Goal: Navigation & Orientation: Find specific page/section

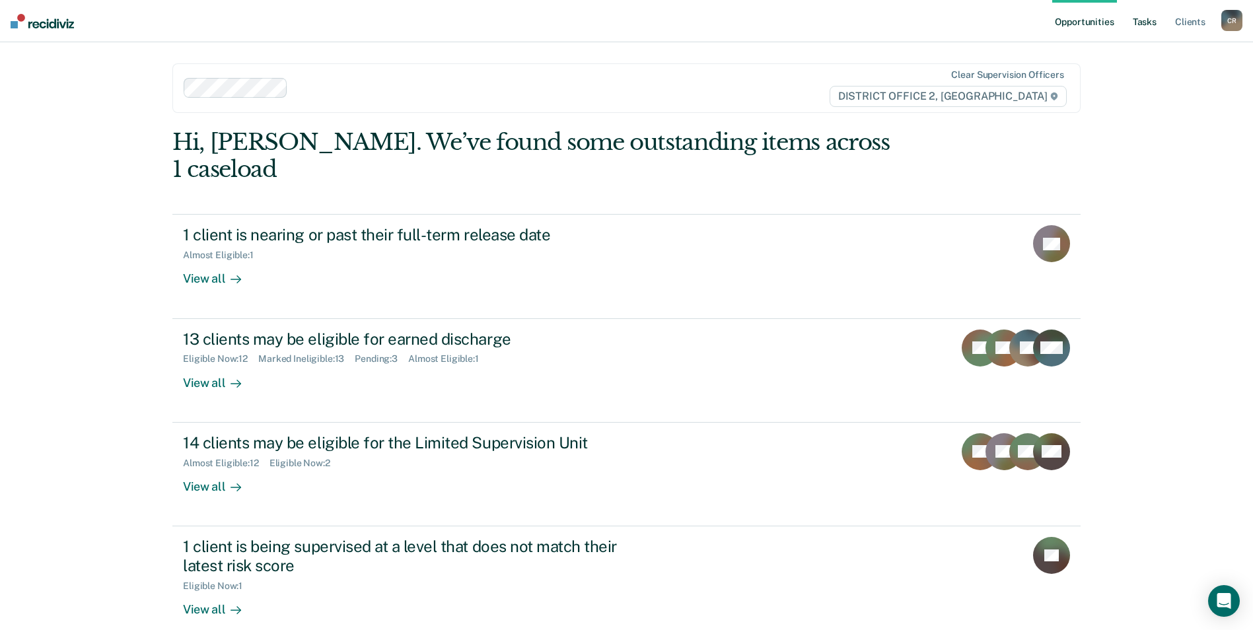
click at [1152, 17] on link "Tasks" at bounding box center [1145, 21] width 29 height 42
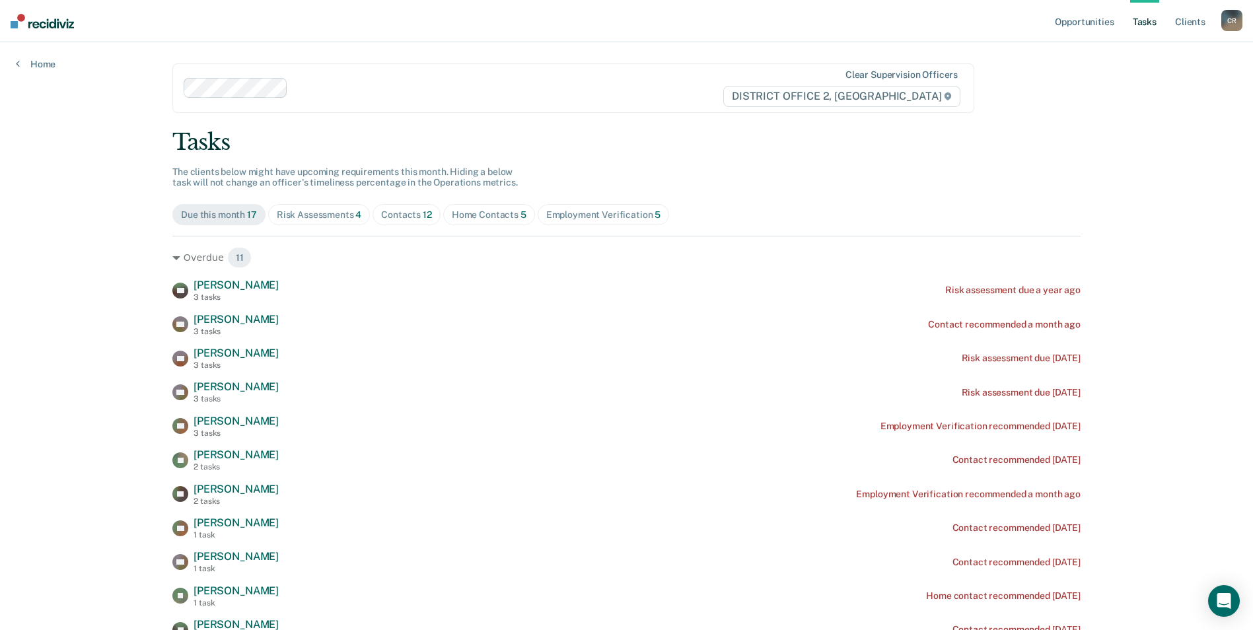
click at [313, 220] on div "Risk Assessments 4" at bounding box center [319, 214] width 85 height 11
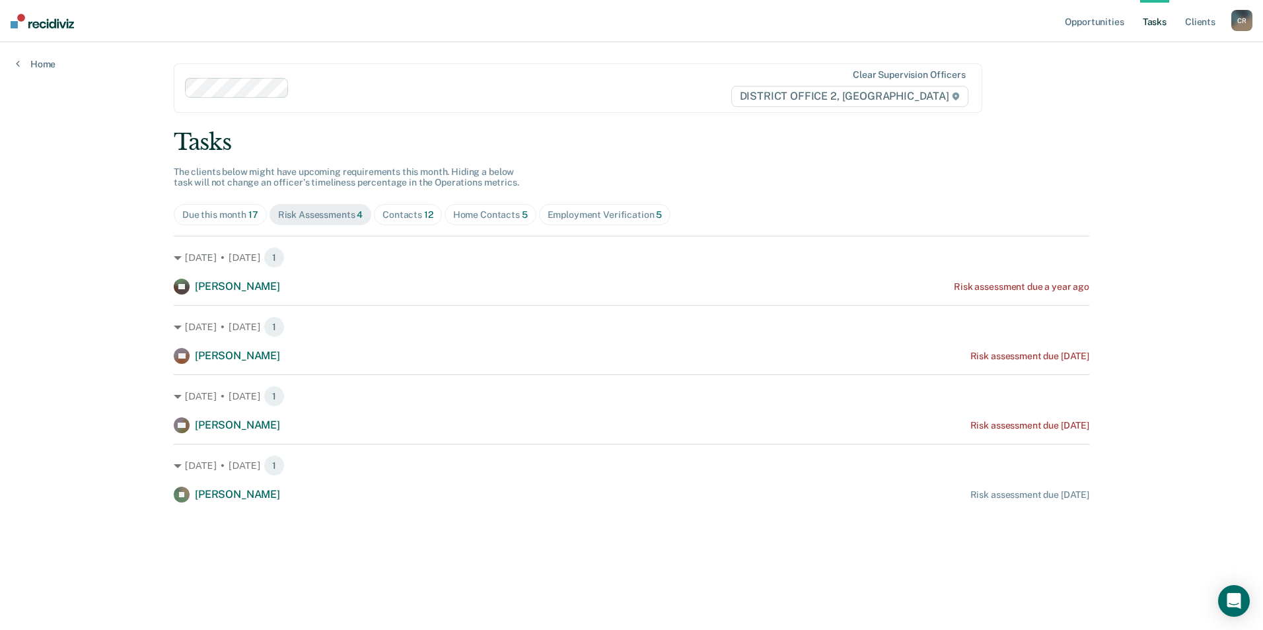
click at [518, 211] on div "Home Contacts 5" at bounding box center [490, 214] width 75 height 11
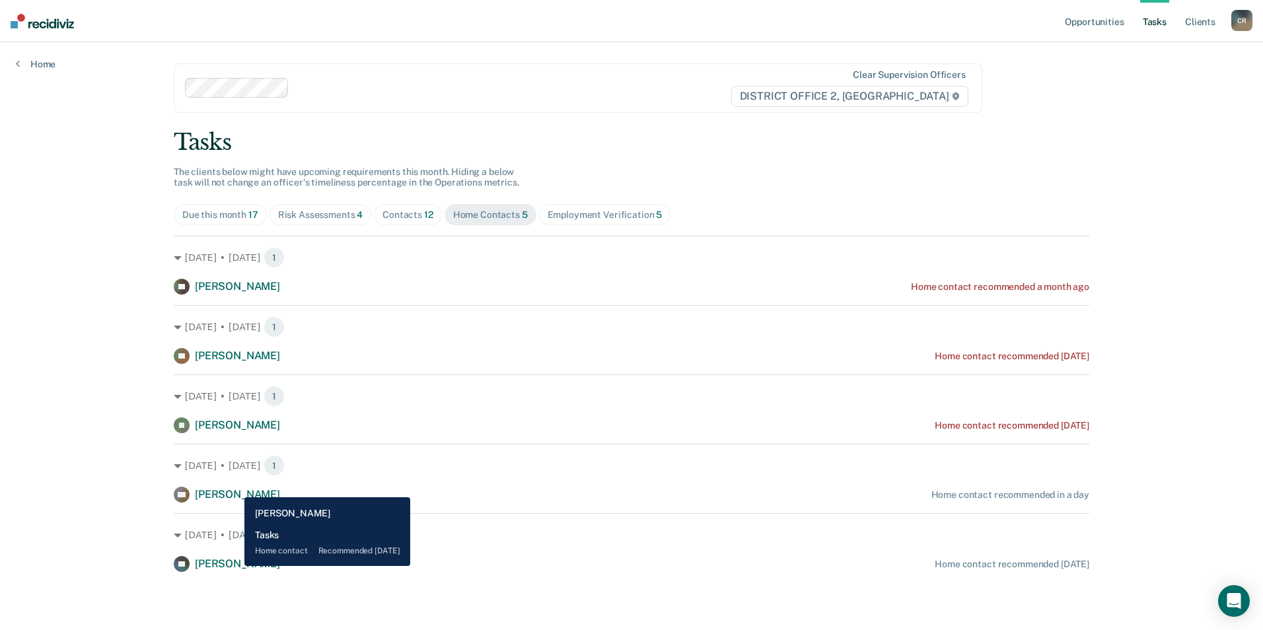
click at [227, 563] on span "[PERSON_NAME]" at bounding box center [237, 564] width 85 height 13
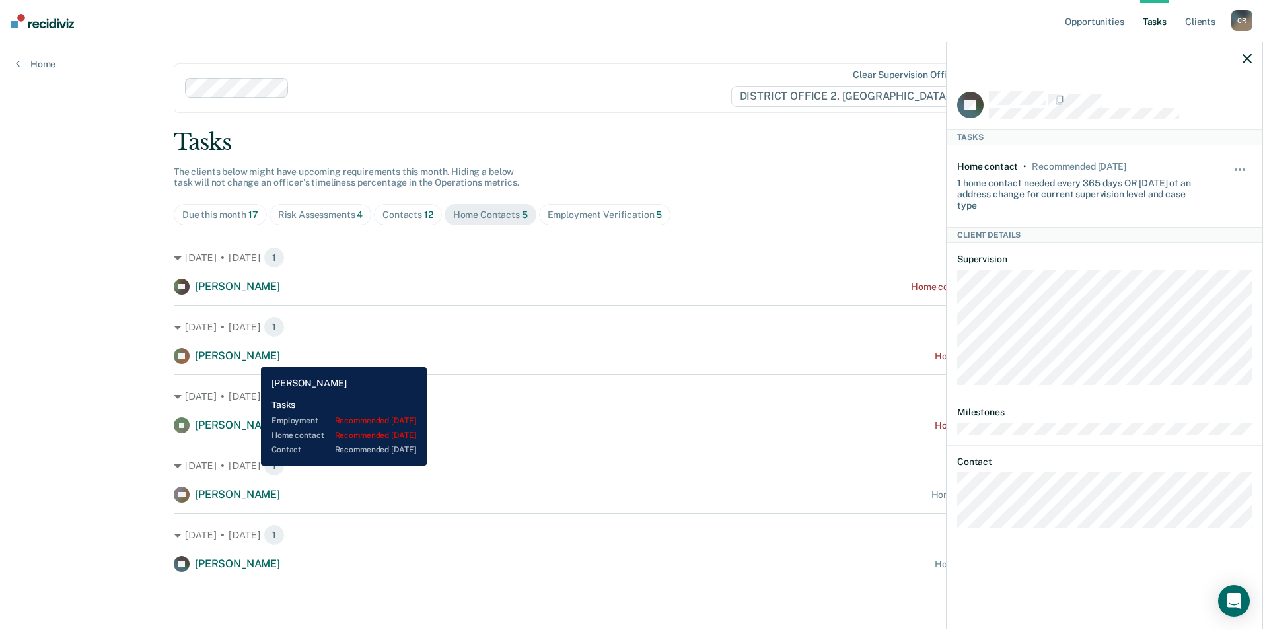
click at [251, 357] on span "[PERSON_NAME]" at bounding box center [237, 356] width 85 height 13
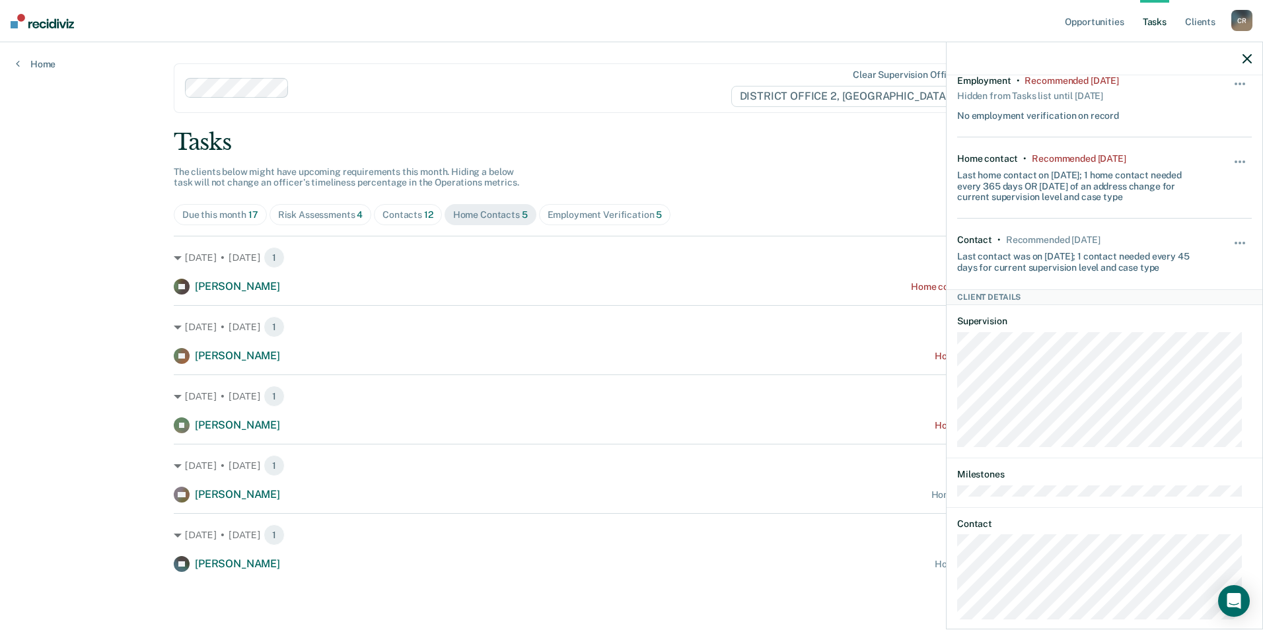
scroll to position [104, 0]
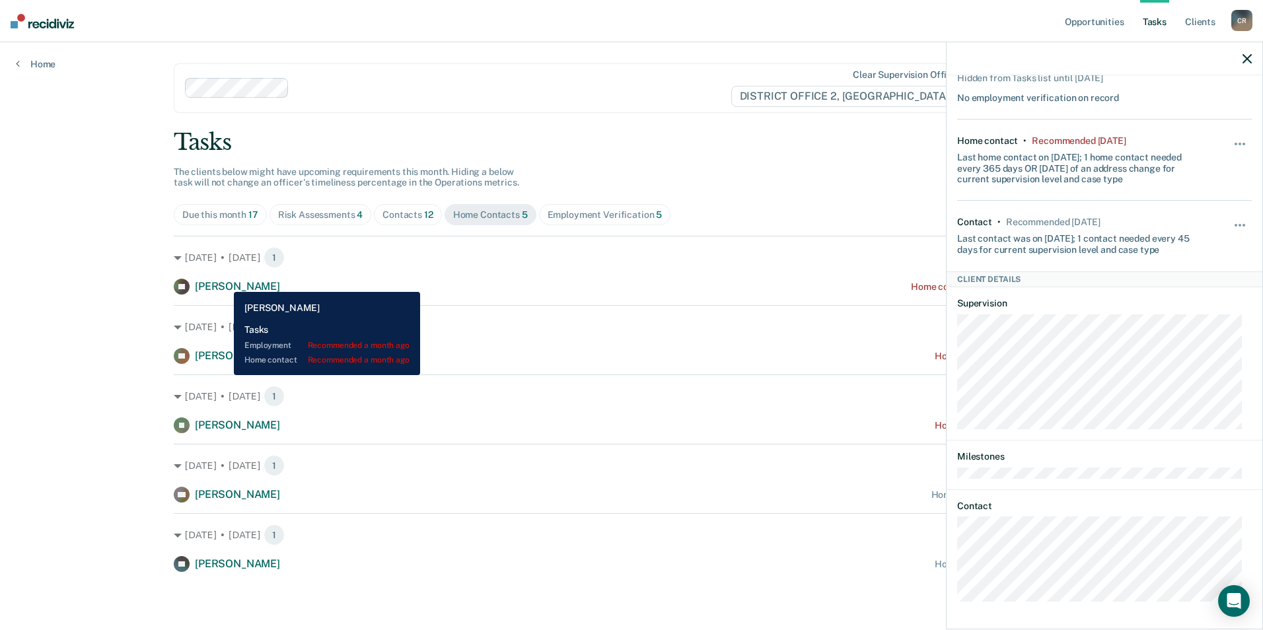
click at [224, 282] on span "[PERSON_NAME]" at bounding box center [237, 286] width 85 height 13
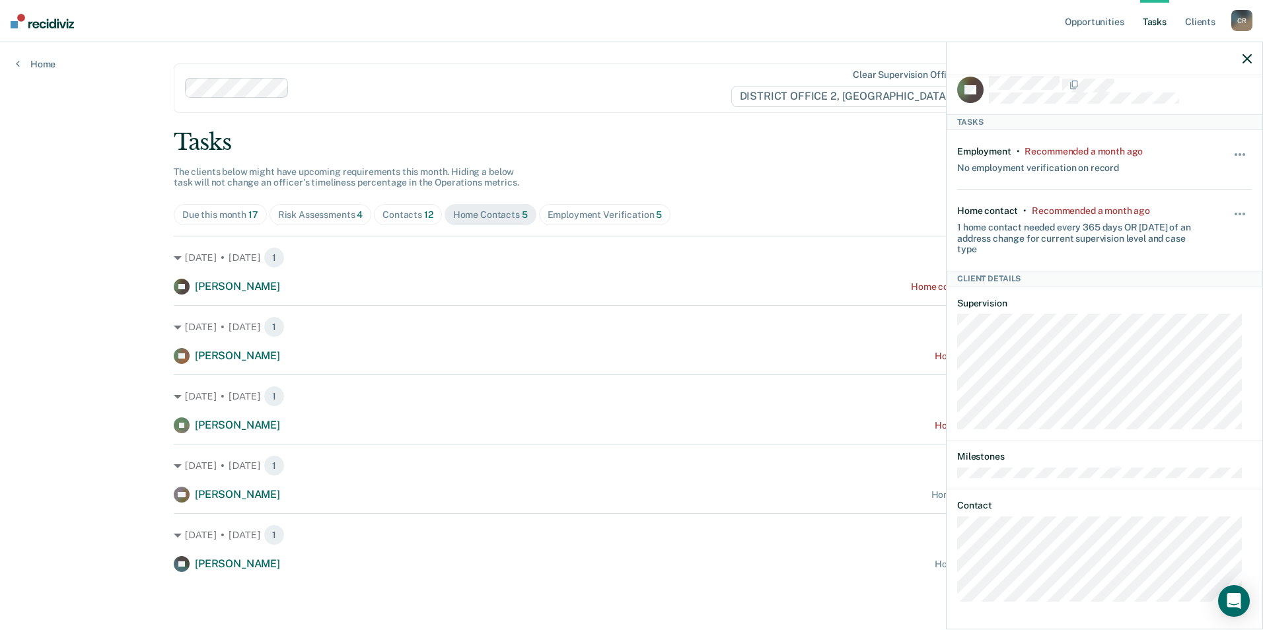
click at [306, 220] on div "Risk Assessments 4" at bounding box center [320, 214] width 85 height 11
click at [499, 215] on div "Home Contacts 5" at bounding box center [490, 214] width 75 height 11
click at [570, 215] on div "Employment Verification 5" at bounding box center [605, 214] width 115 height 11
click at [207, 209] on div "Due this month 17" at bounding box center [220, 214] width 76 height 11
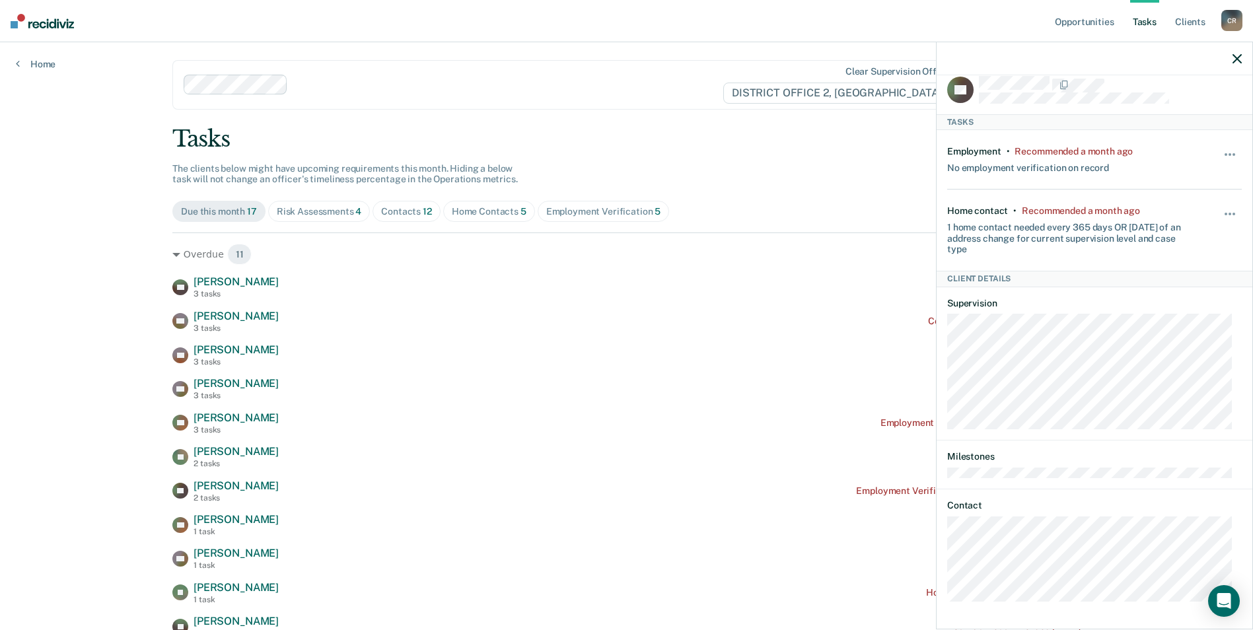
scroll to position [0, 0]
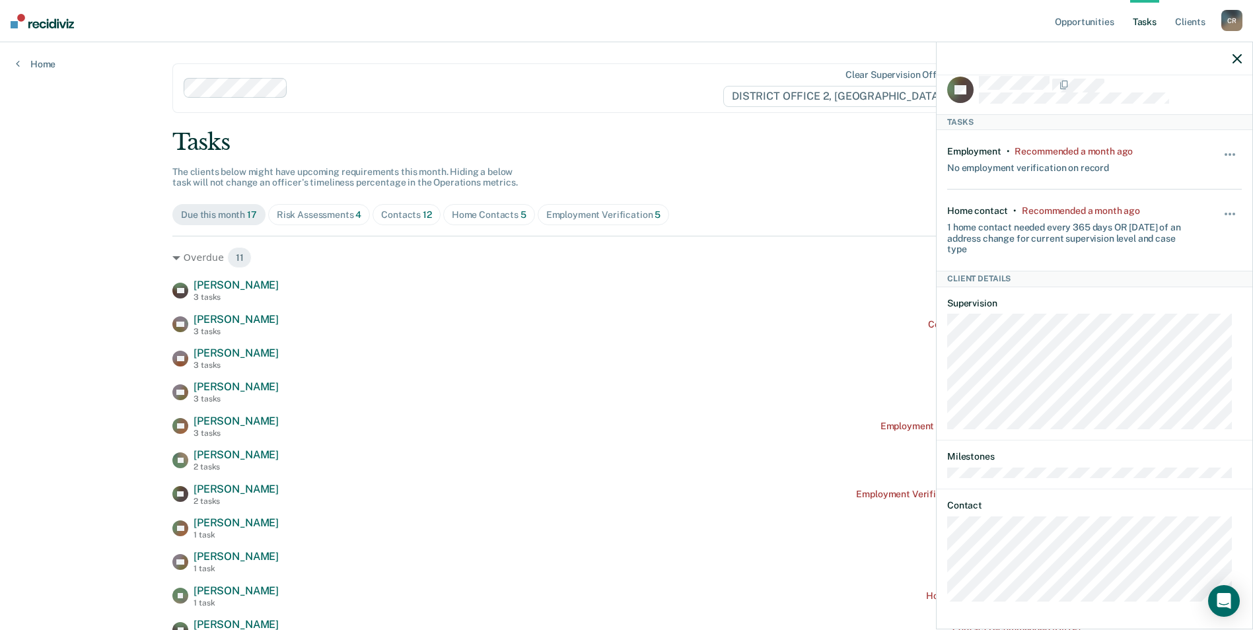
click at [1236, 52] on div at bounding box center [1095, 58] width 316 height 33
click at [1238, 59] on icon "button" at bounding box center [1237, 58] width 9 height 9
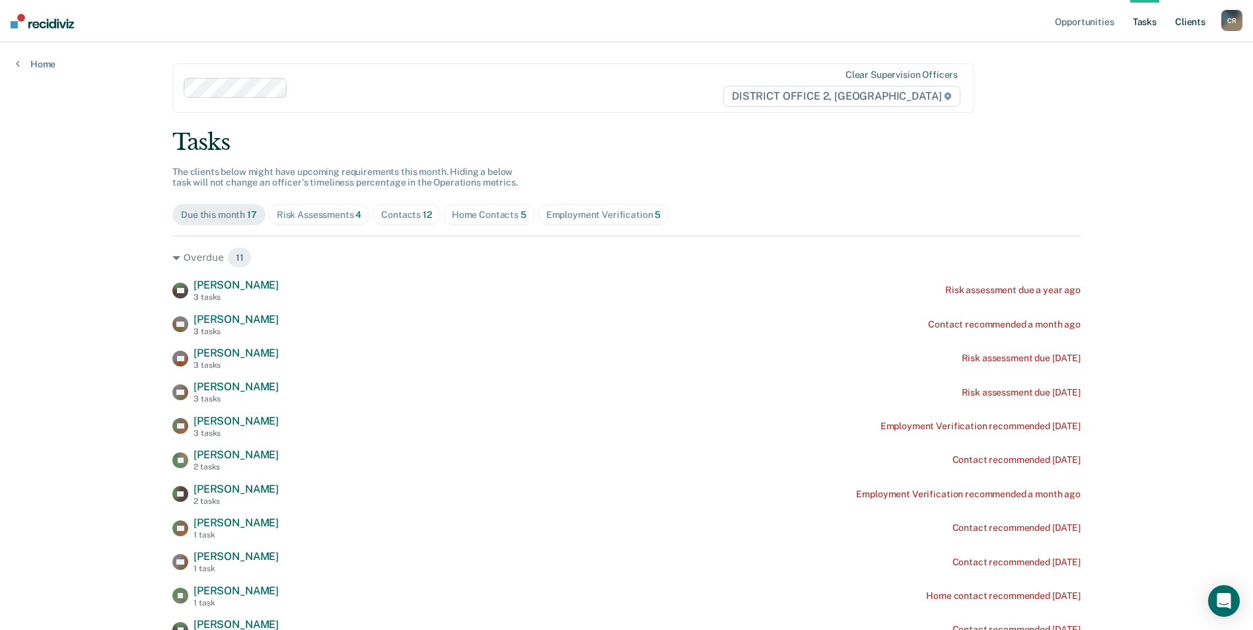
click at [1187, 26] on link "Client s" at bounding box center [1191, 21] width 36 height 42
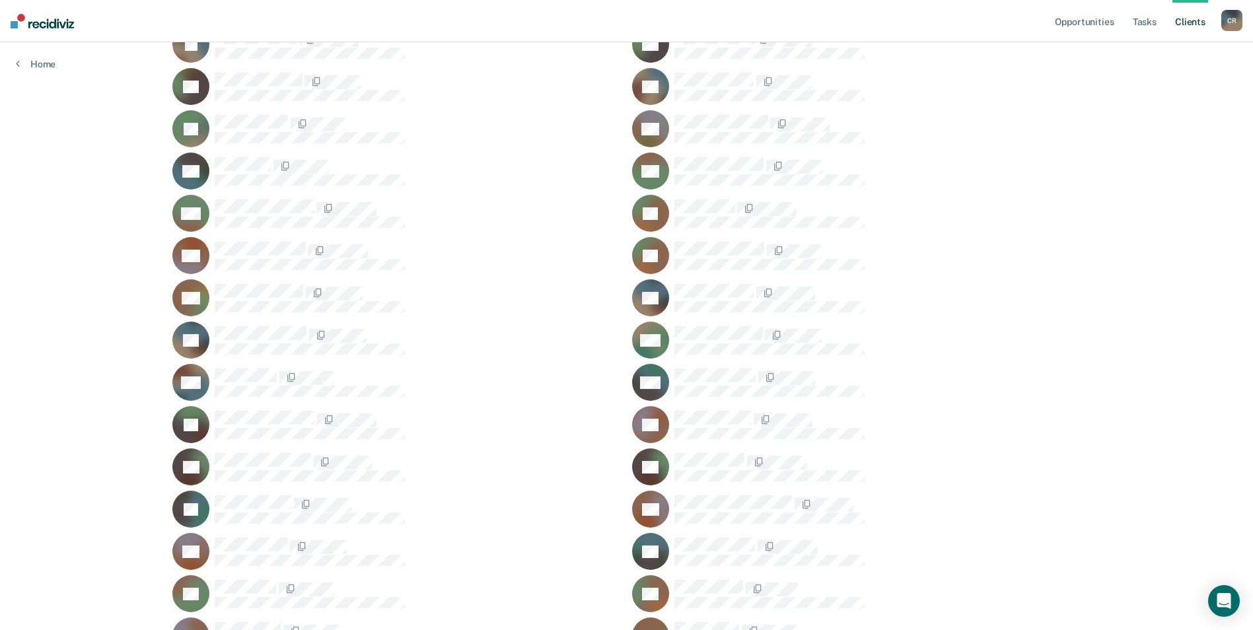
scroll to position [661, 0]
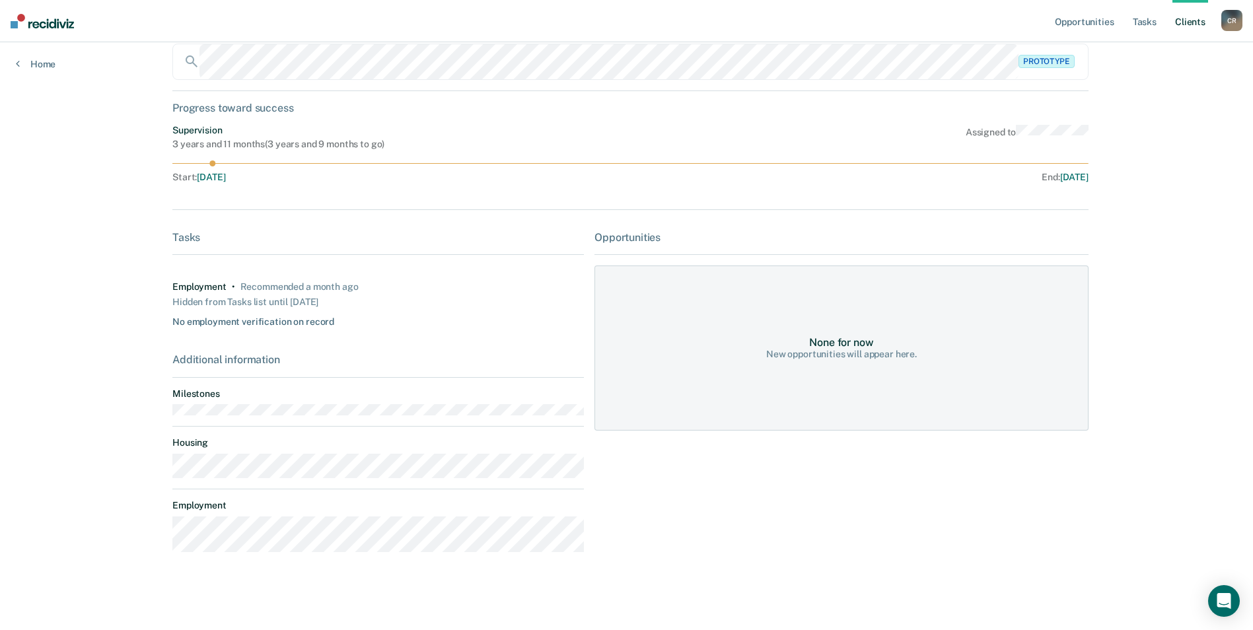
scroll to position [87, 0]
click at [1189, 17] on link "Client s" at bounding box center [1191, 21] width 36 height 42
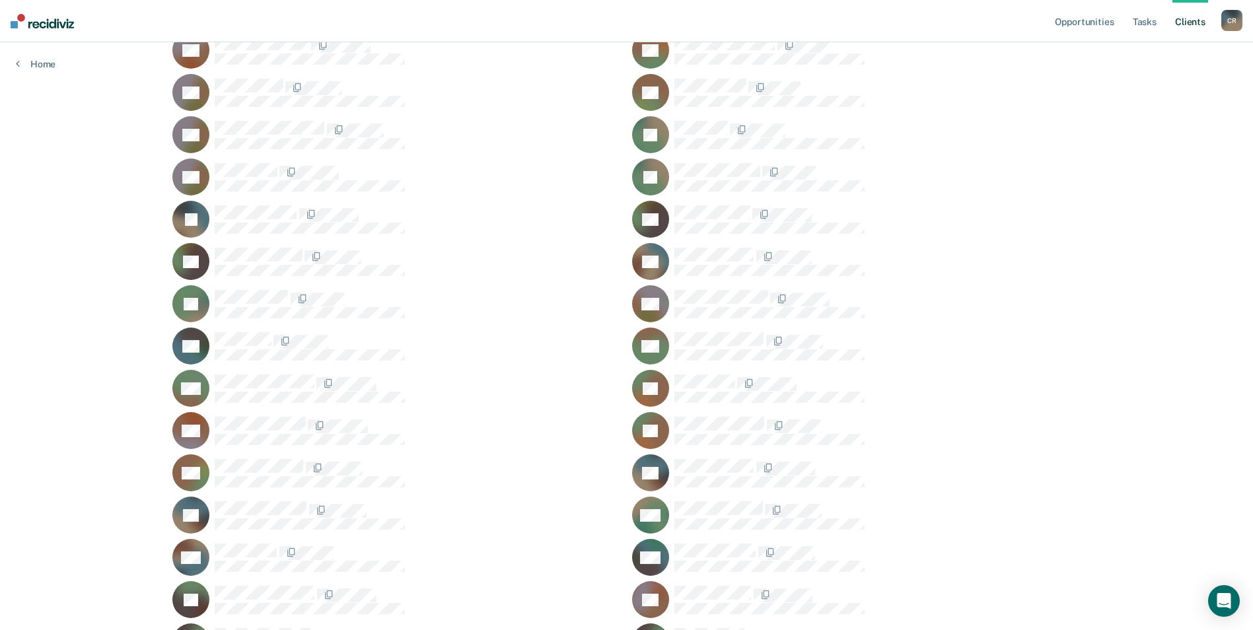
scroll to position [463, 0]
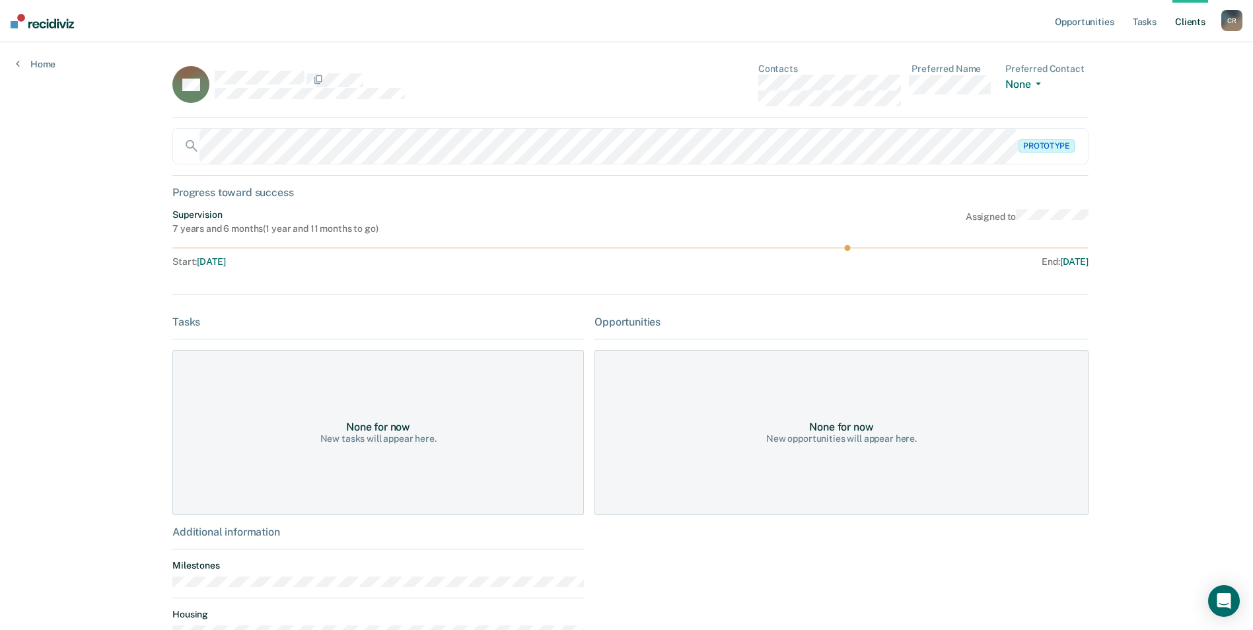
click at [1181, 17] on link "Client s" at bounding box center [1191, 21] width 36 height 42
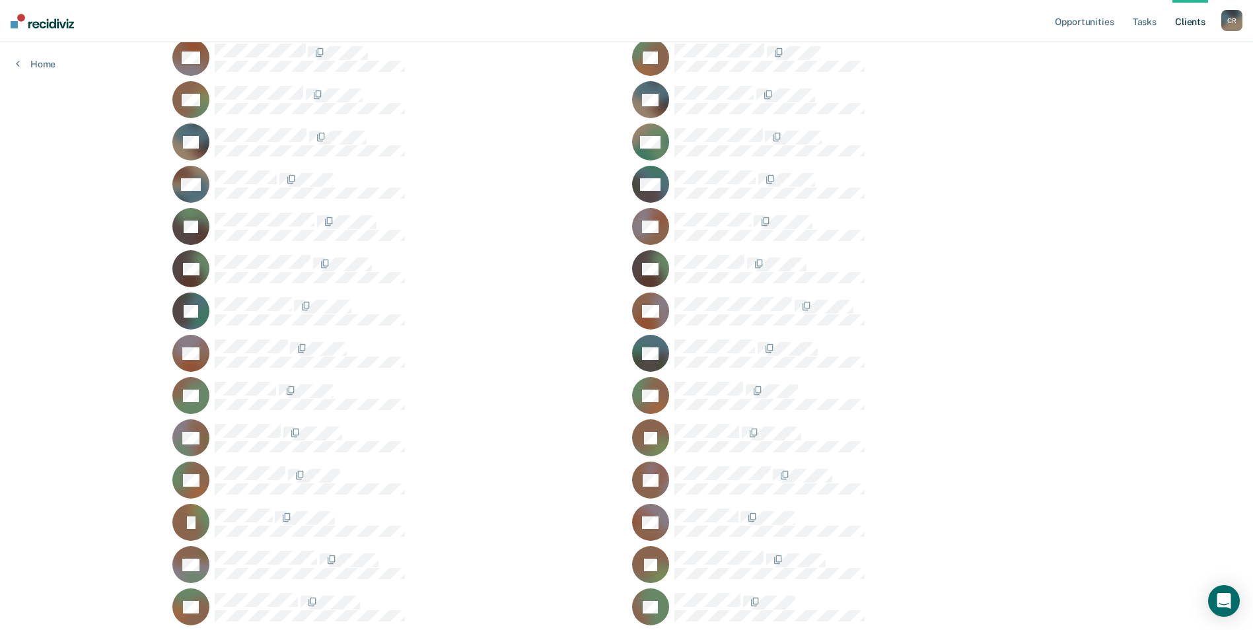
scroll to position [793, 0]
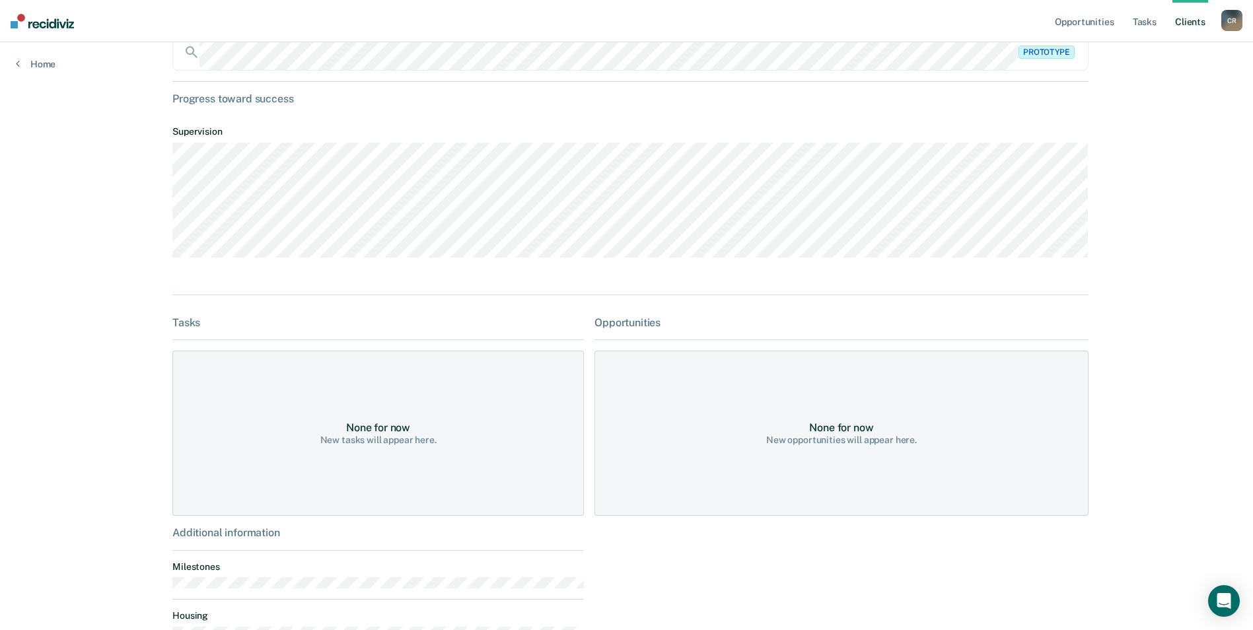
scroll to position [200, 0]
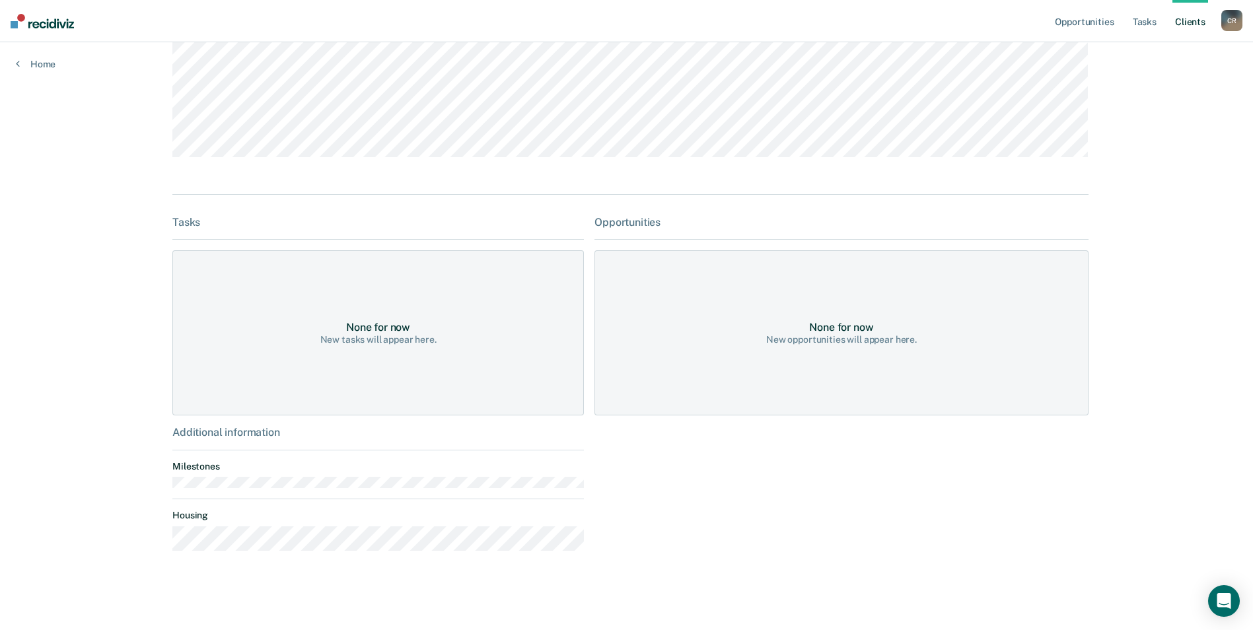
click at [1163, 155] on div "Opportunities Tasks Client s [PERSON_NAME] C R Profile How it works Log Out Hom…" at bounding box center [626, 218] width 1253 height 825
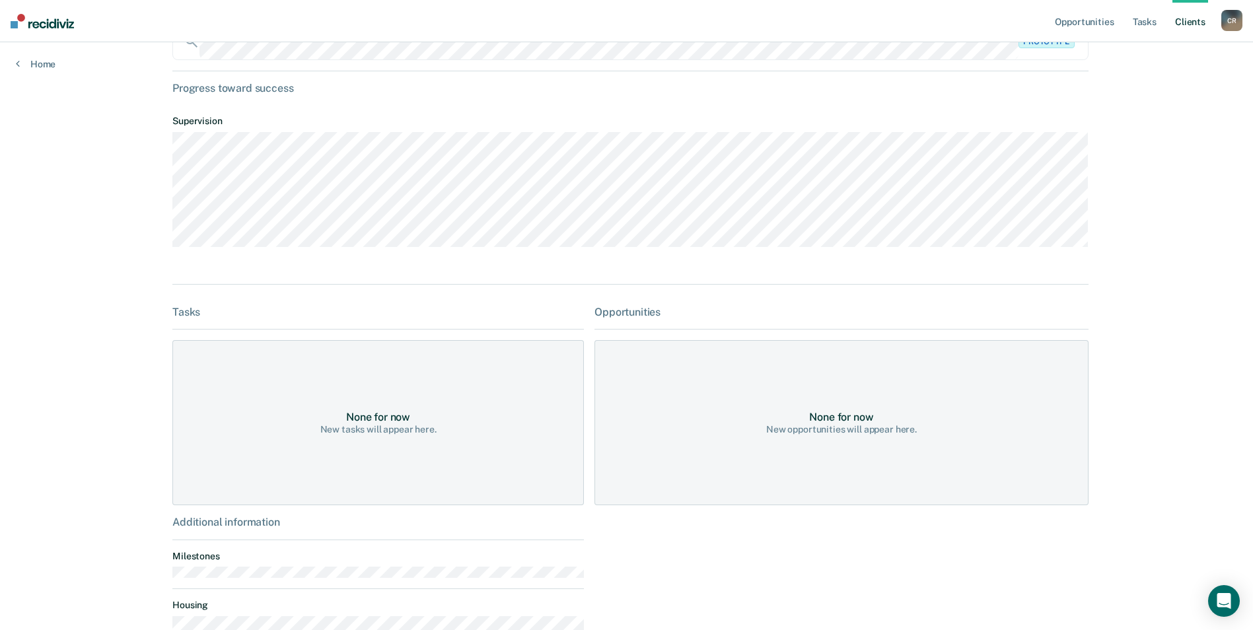
scroll to position [0, 0]
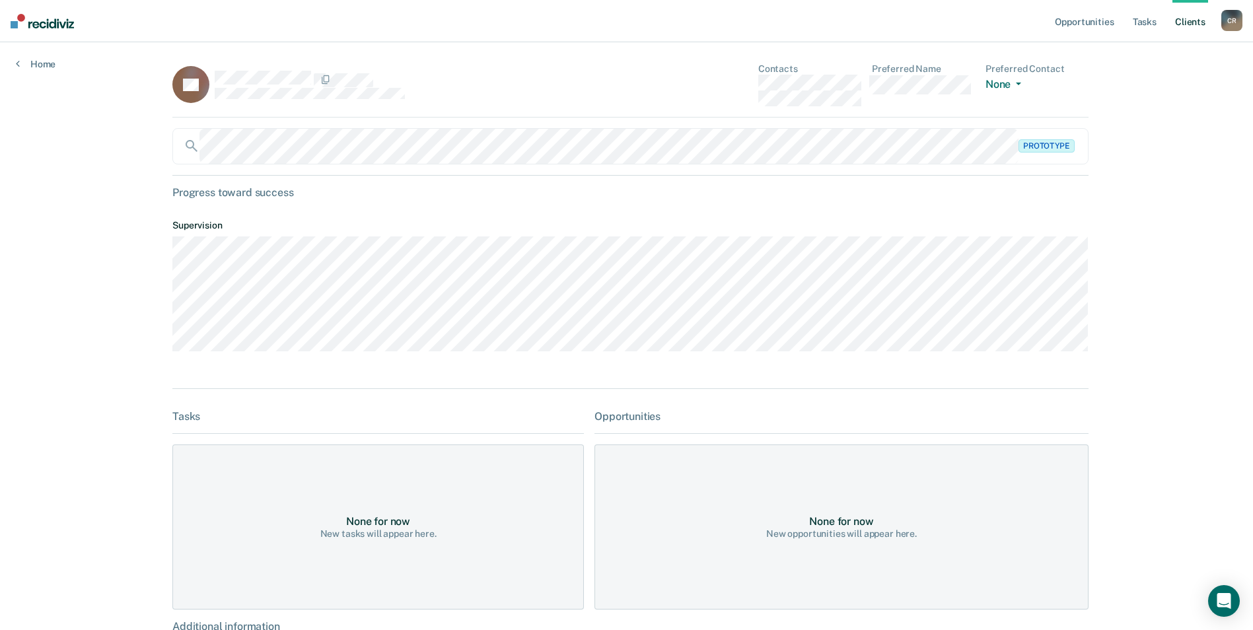
click at [12, 64] on div "Home" at bounding box center [35, 56] width 71 height 28
click at [17, 65] on icon at bounding box center [18, 63] width 4 height 11
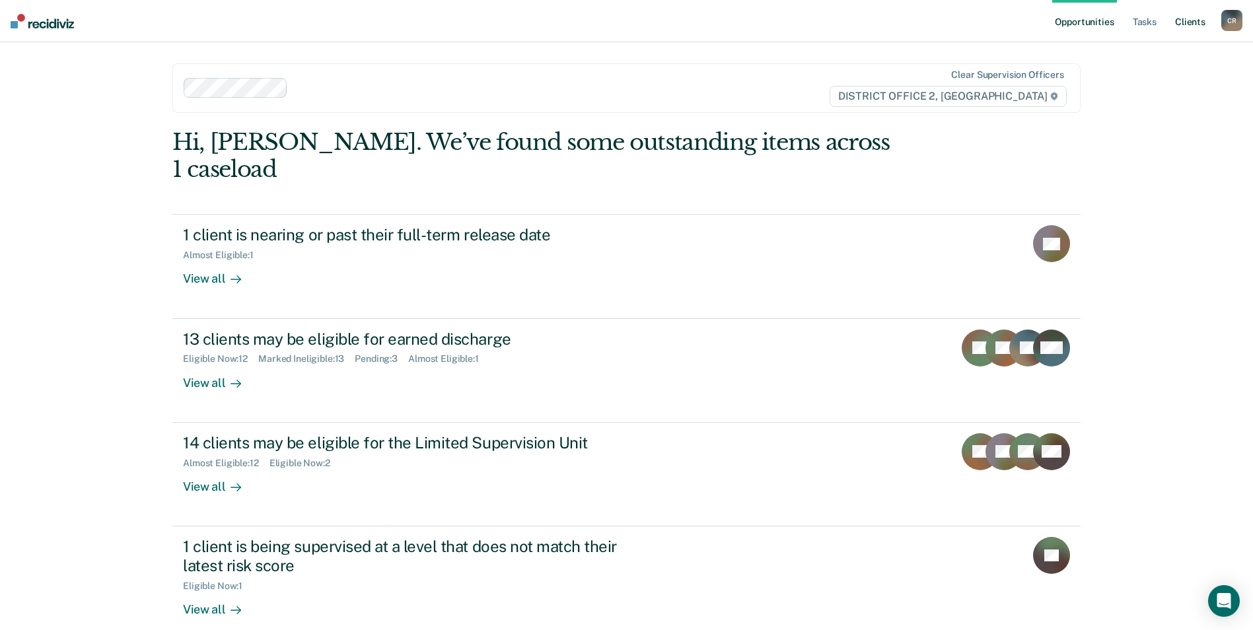
click at [1197, 28] on link "Client s" at bounding box center [1191, 21] width 36 height 42
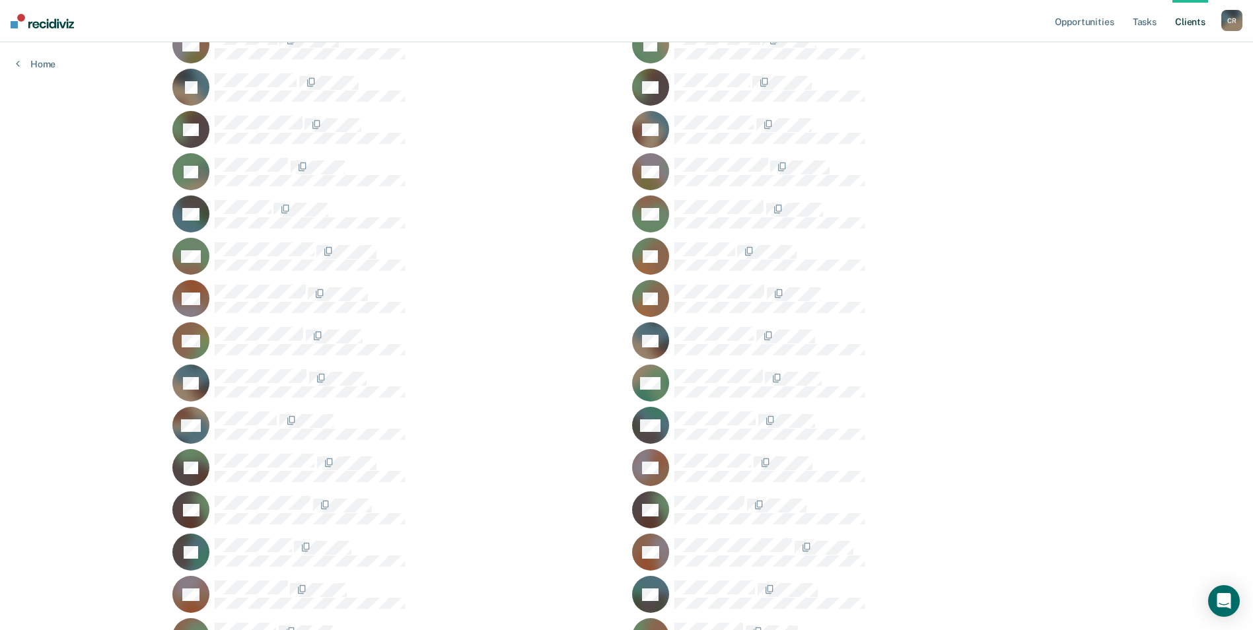
scroll to position [595, 0]
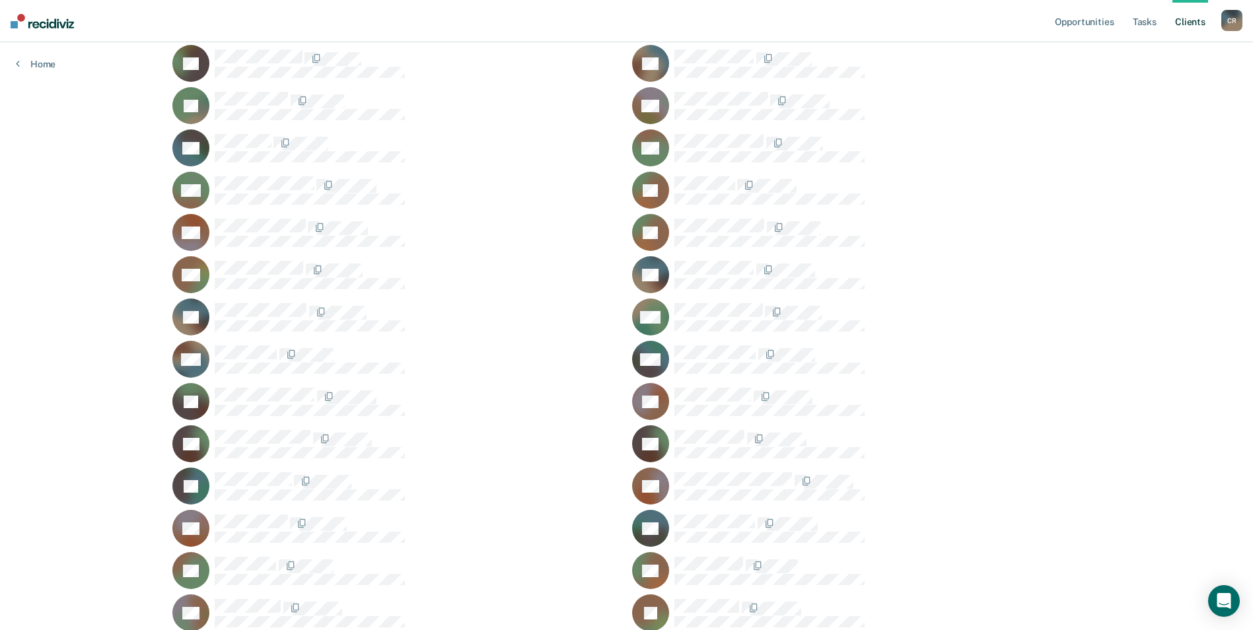
click at [265, 258] on div "TM" at bounding box center [396, 274] width 449 height 37
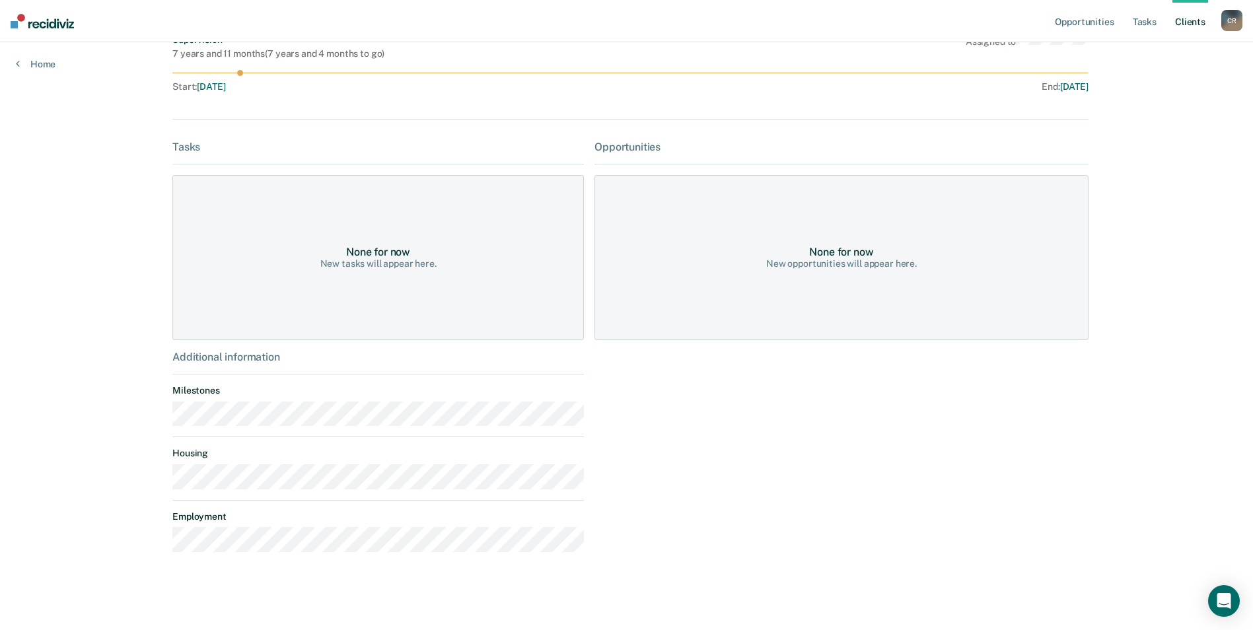
scroll to position [176, 0]
click at [1176, 26] on link "Client s" at bounding box center [1191, 21] width 36 height 42
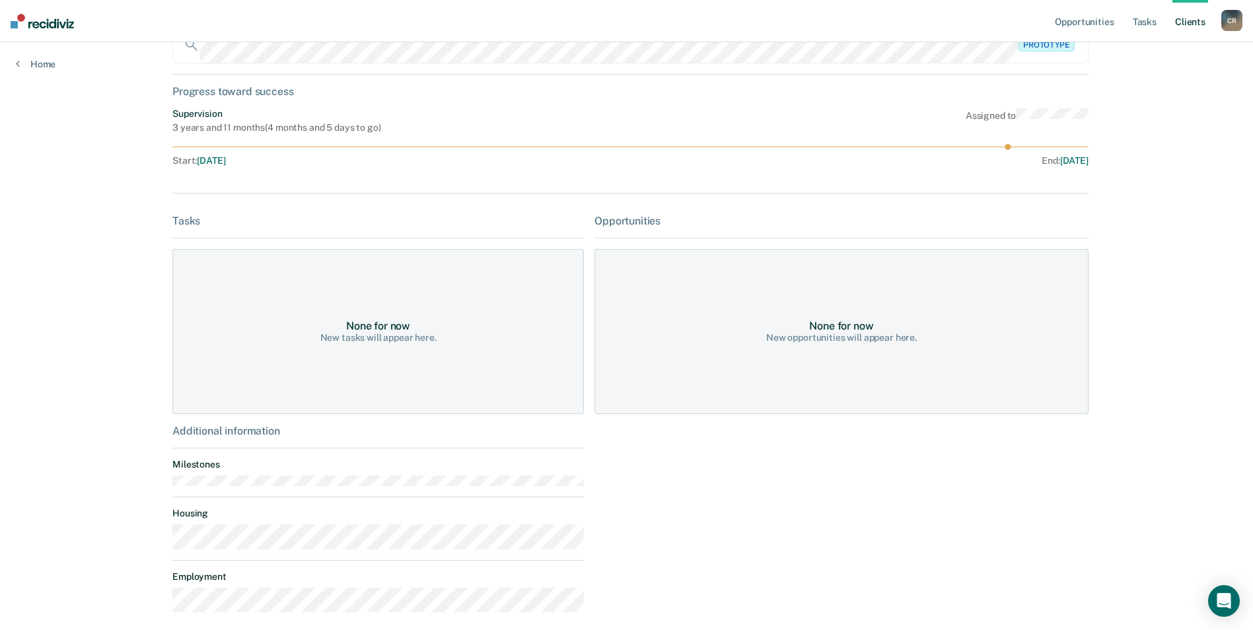
scroll to position [163, 0]
